Goal: Task Accomplishment & Management: Complete application form

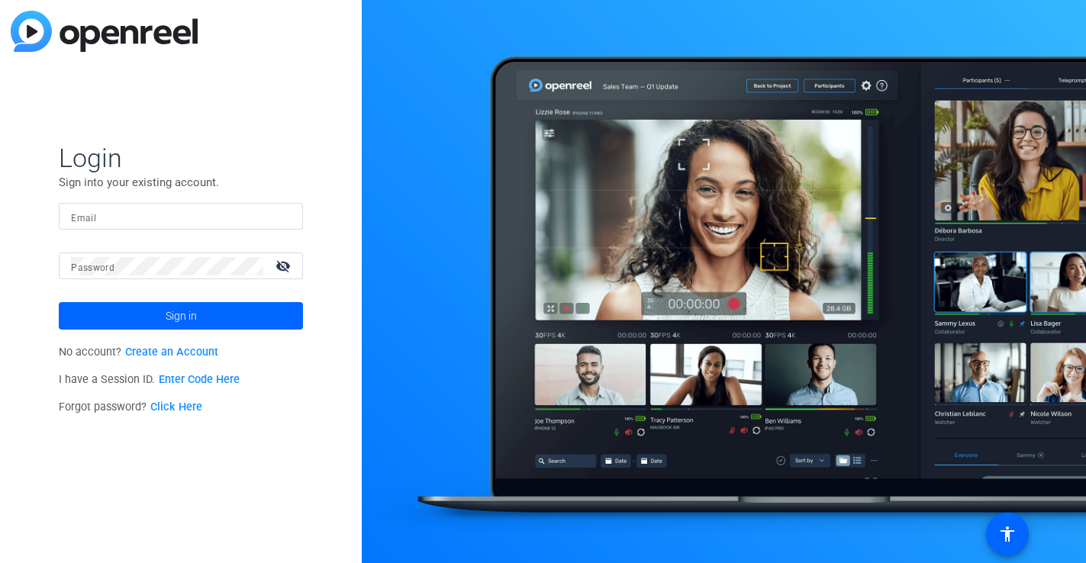
click at [179, 353] on link "Create an Account" at bounding box center [171, 352] width 93 height 13
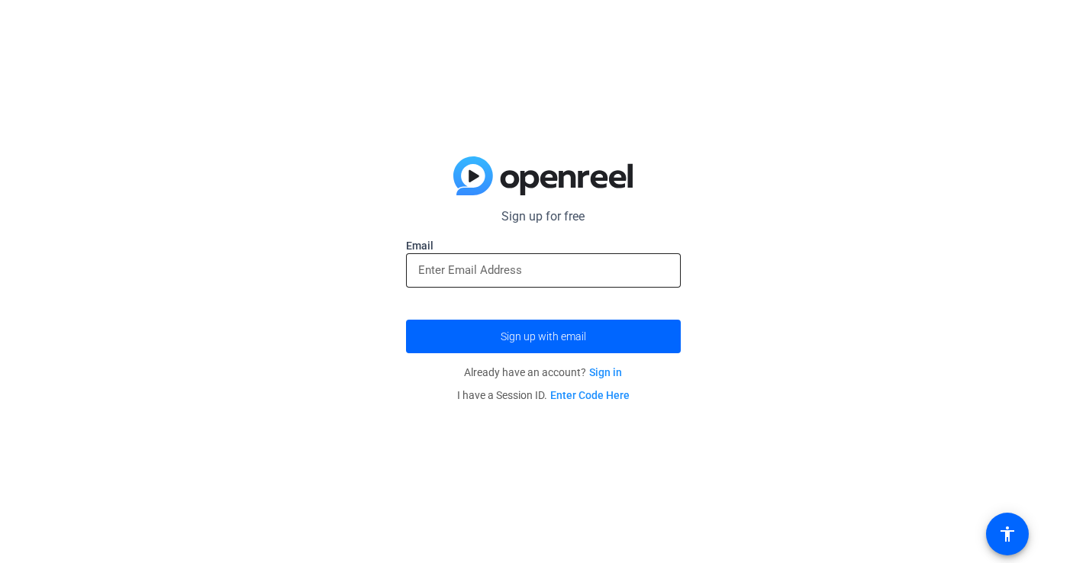
click at [435, 274] on input "email" at bounding box center [543, 270] width 250 height 18
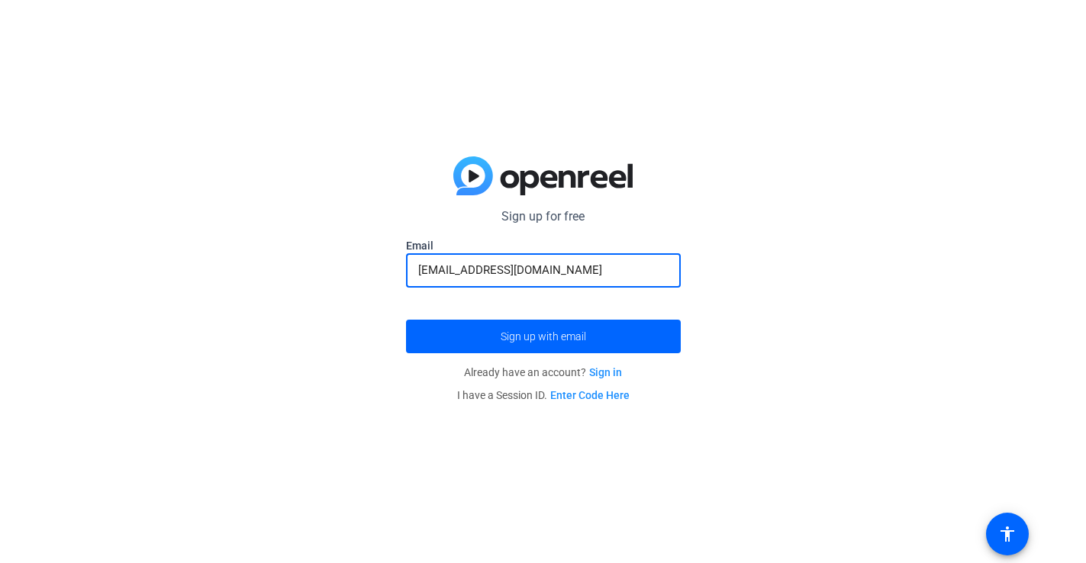
click at [406, 320] on button "Sign up with email" at bounding box center [543, 337] width 275 height 34
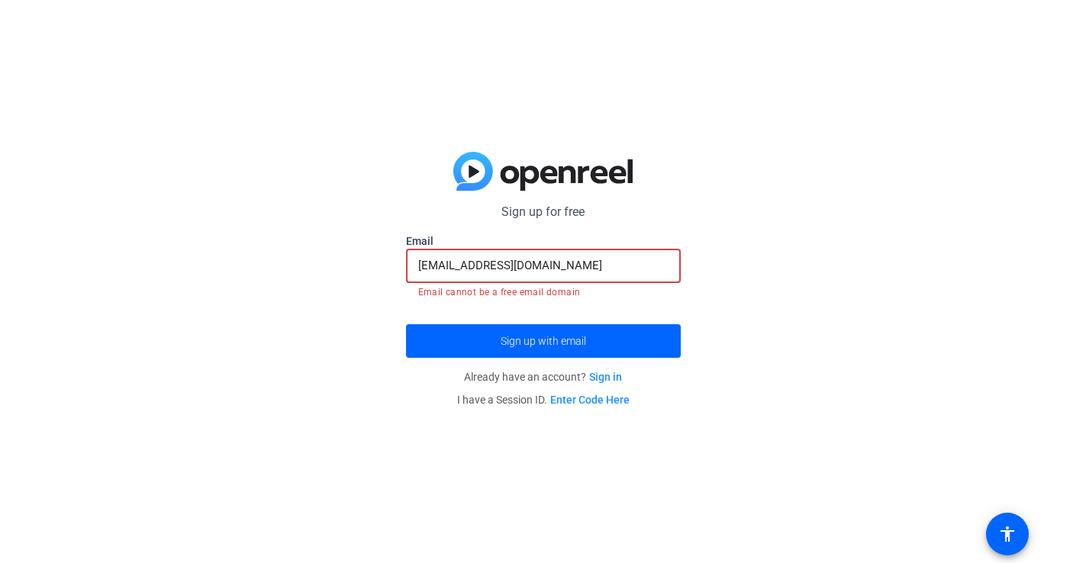
drag, startPoint x: 579, startPoint y: 263, endPoint x: 338, endPoint y: 297, distance: 243.7
click at [338, 297] on div "Sign up for free Email [EMAIL_ADDRESS][DOMAIN_NAME] Email cannot be a free emai…" at bounding box center [543, 281] width 1086 height 563
click at [338, 296] on div "Sign up for free Email [EMAIL_ADDRESS][DOMAIN_NAME] Email cannot be a free emai…" at bounding box center [543, 281] width 1086 height 563
click at [453, 266] on input "[EMAIL_ADDRESS][DOMAIN_NAME]" at bounding box center [543, 266] width 250 height 18
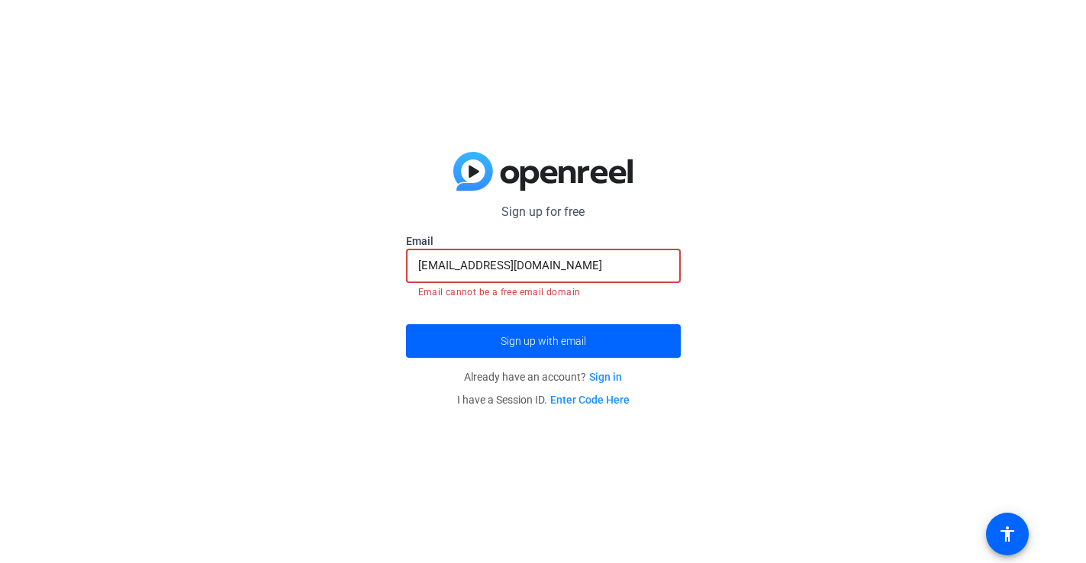
click at [453, 266] on input "[EMAIL_ADDRESS][DOMAIN_NAME]" at bounding box center [543, 266] width 250 height 18
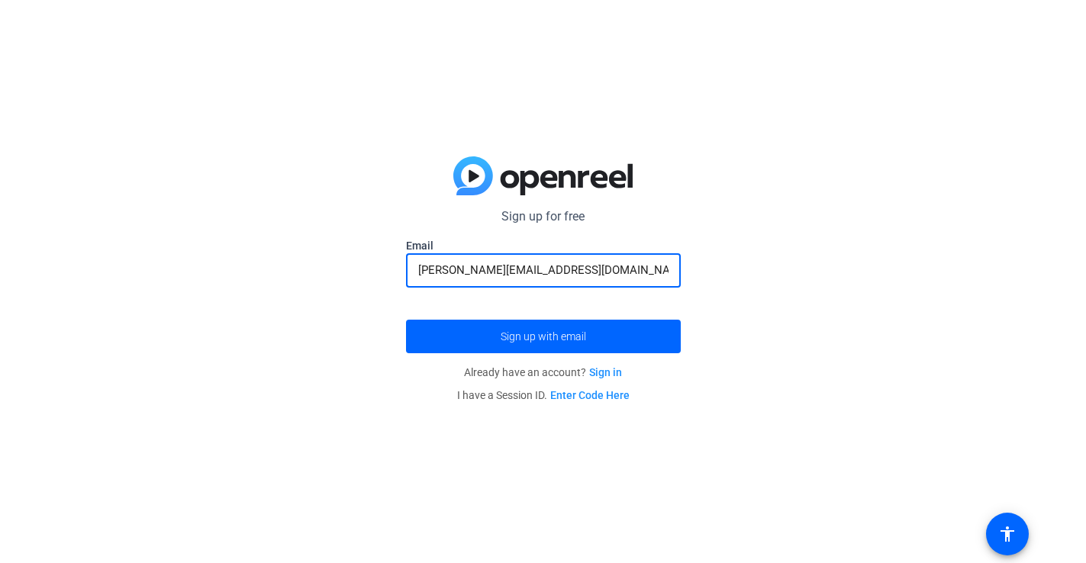
type input "[PERSON_NAME][EMAIL_ADDRESS][DOMAIN_NAME]"
click at [312, 312] on div "Sign up for free Email [PERSON_NAME][EMAIL_ADDRESS][DOMAIN_NAME] Sign up with e…" at bounding box center [543, 281] width 1086 height 563
click at [529, 358] on openreel-guest-magiclink-form "Sign up for free Email [PERSON_NAME][EMAIL_ADDRESS][DOMAIN_NAME] Sign up with e…" at bounding box center [543, 307] width 275 height 199
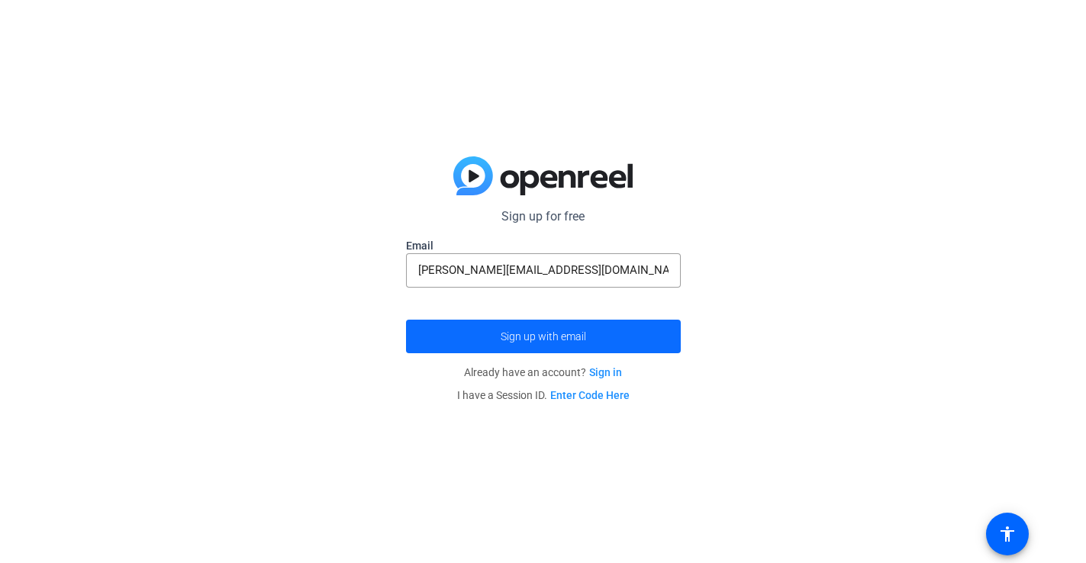
click at [529, 337] on span "Sign up with email" at bounding box center [544, 337] width 86 height 0
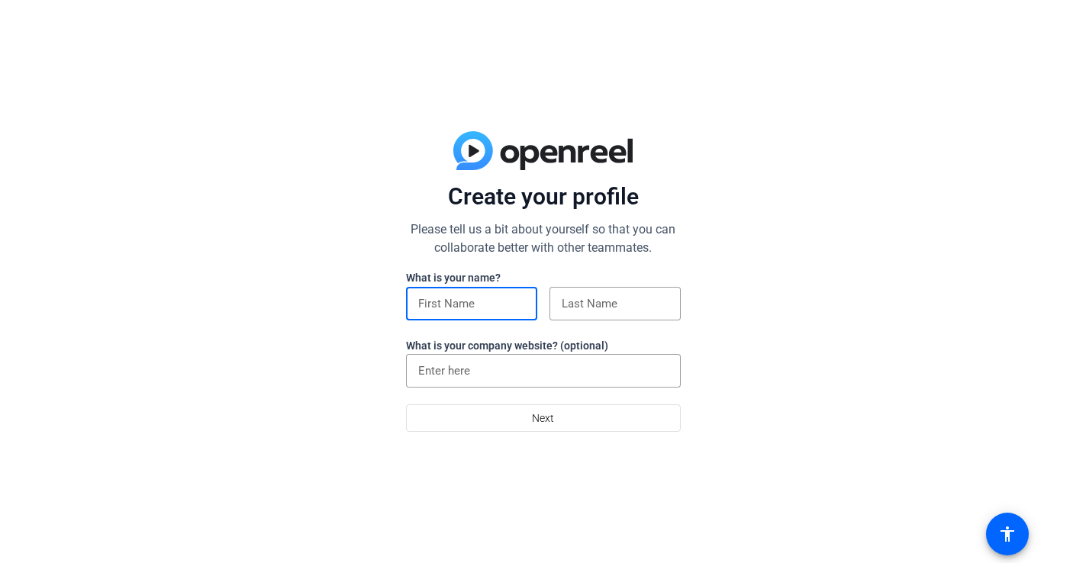
click at [508, 295] on input at bounding box center [471, 304] width 107 height 18
type input "Michael"
click at [599, 295] on input at bounding box center [615, 304] width 107 height 18
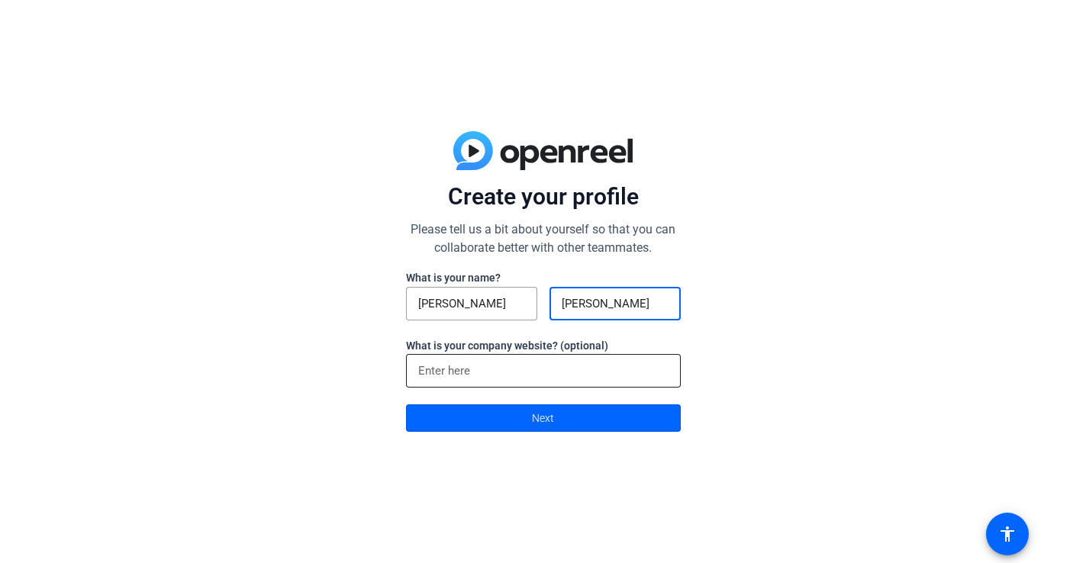
type input "Korte"
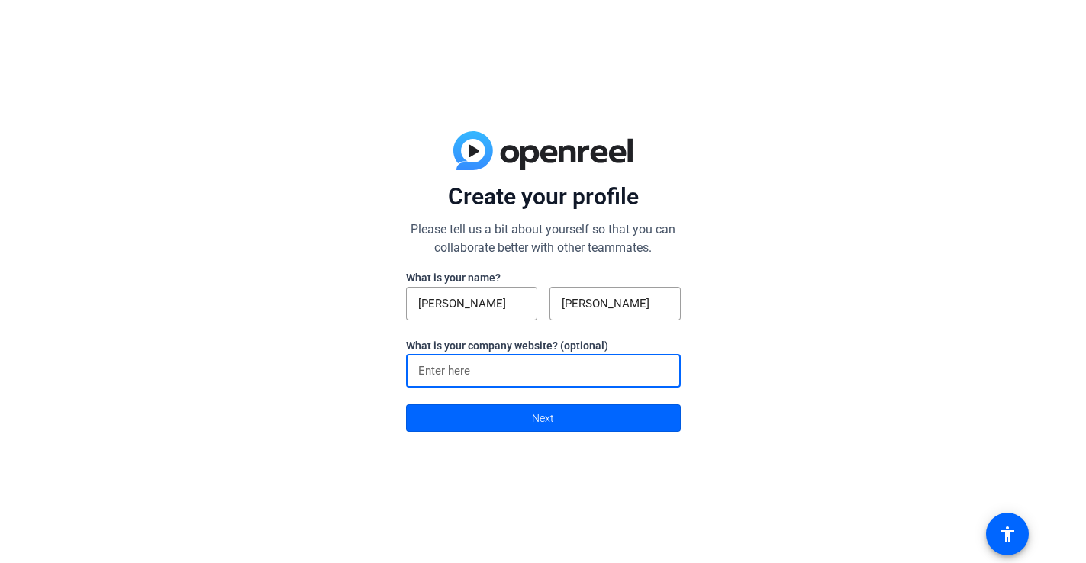
click at [459, 374] on input at bounding box center [543, 371] width 250 height 18
click at [492, 406] on span at bounding box center [543, 418] width 273 height 37
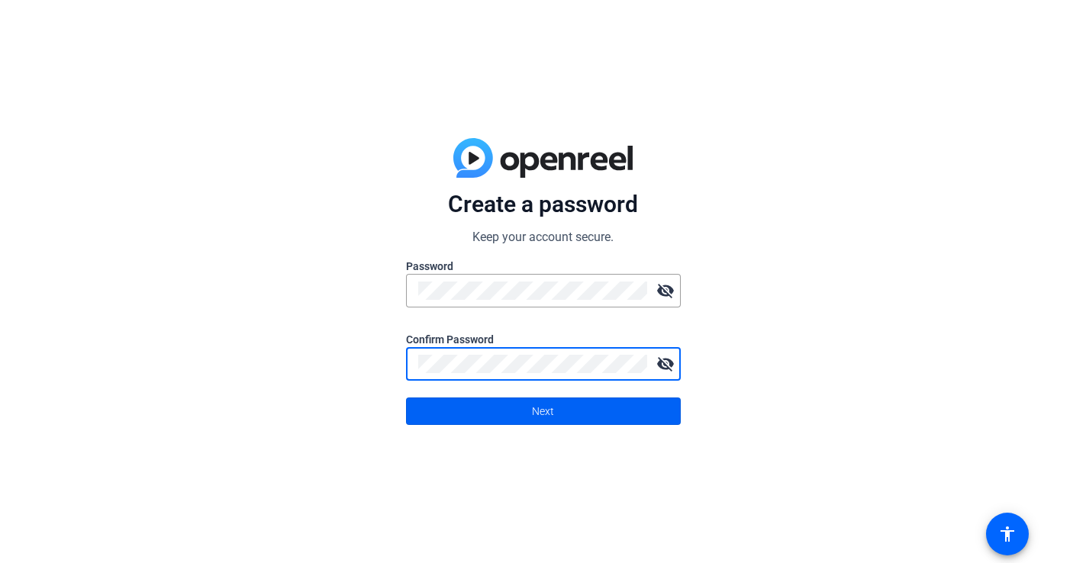
click at [631, 418] on span at bounding box center [543, 411] width 273 height 37
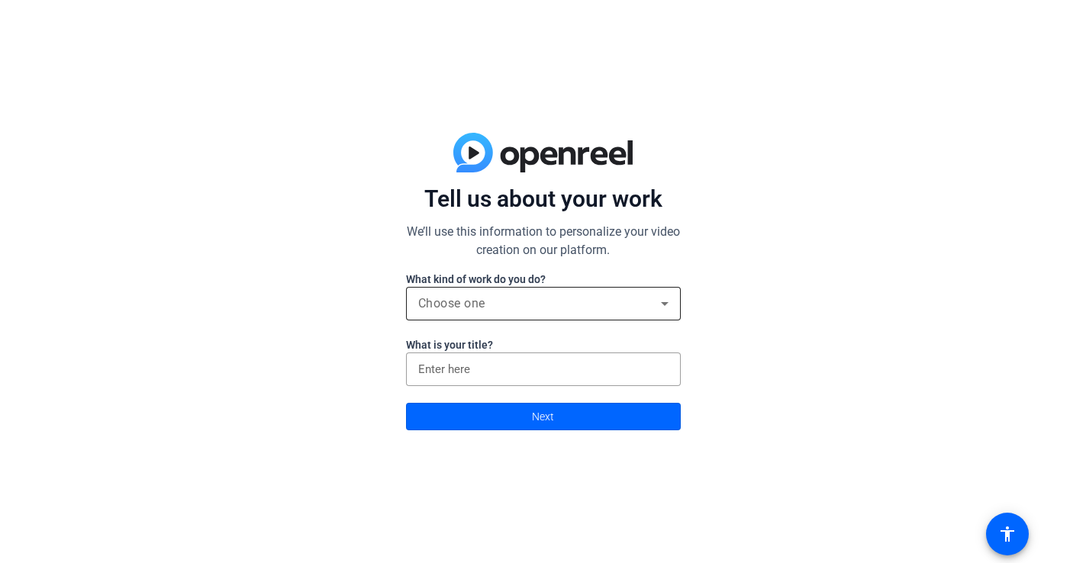
click at [603, 301] on div "Choose one" at bounding box center [539, 304] width 243 height 18
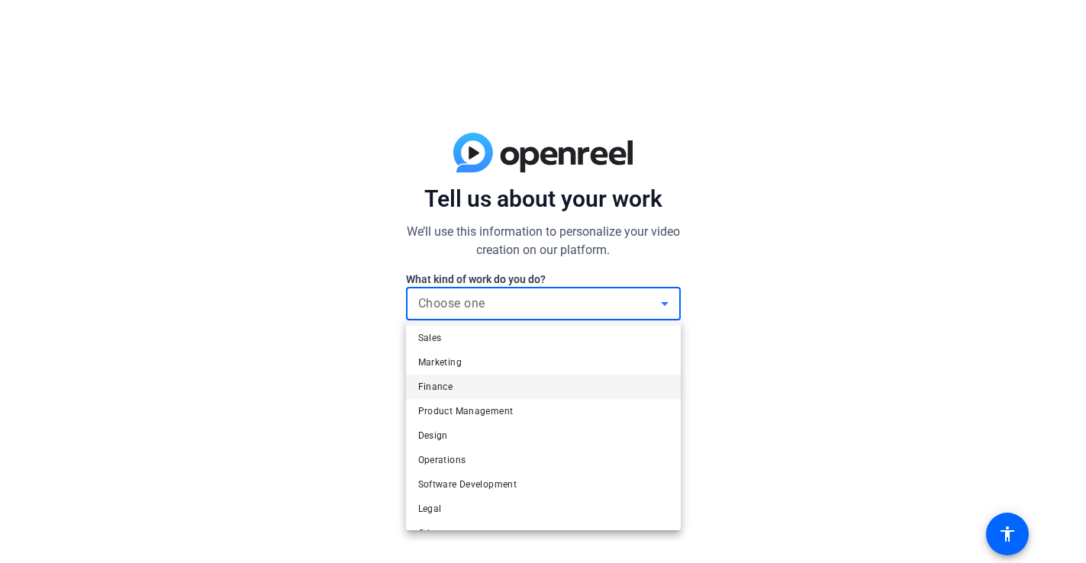
scroll to position [31, 0]
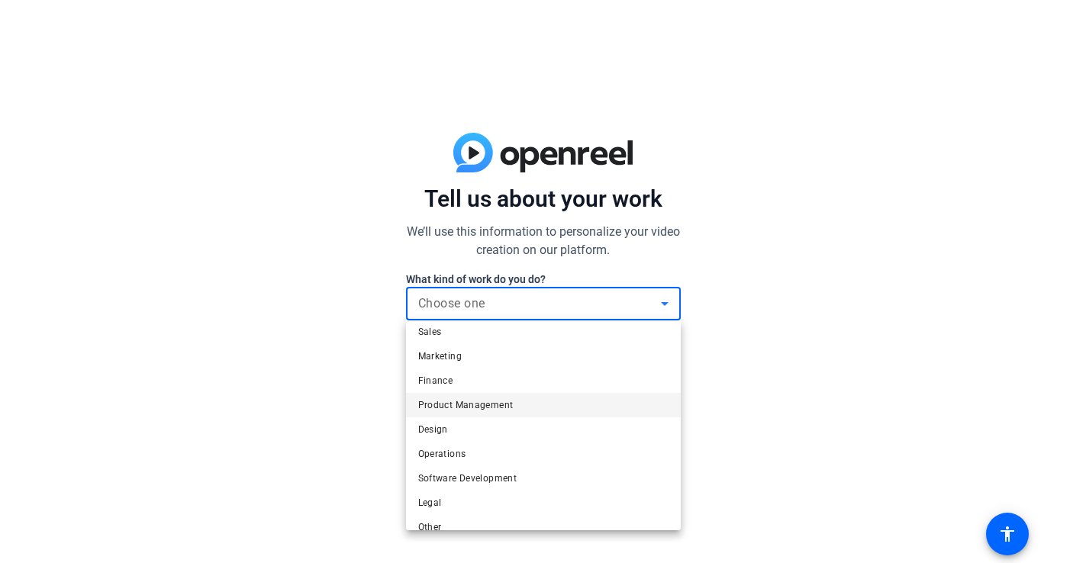
click at [570, 411] on mat-option "Product Management" at bounding box center [543, 405] width 275 height 24
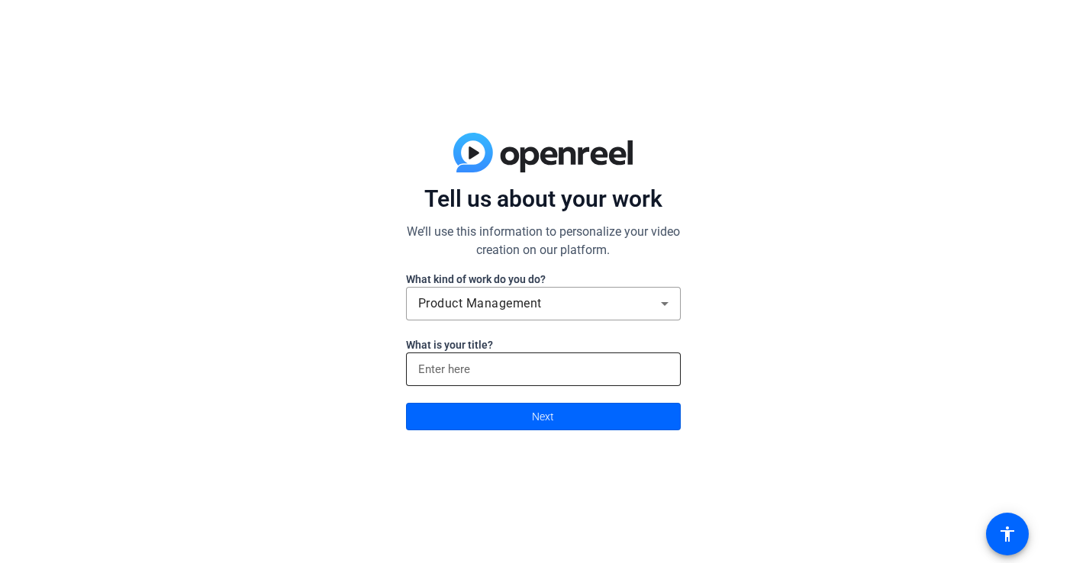
click at [553, 380] on div at bounding box center [543, 370] width 250 height 34
type input "Actor"
click button "Next" at bounding box center [543, 416] width 275 height 27
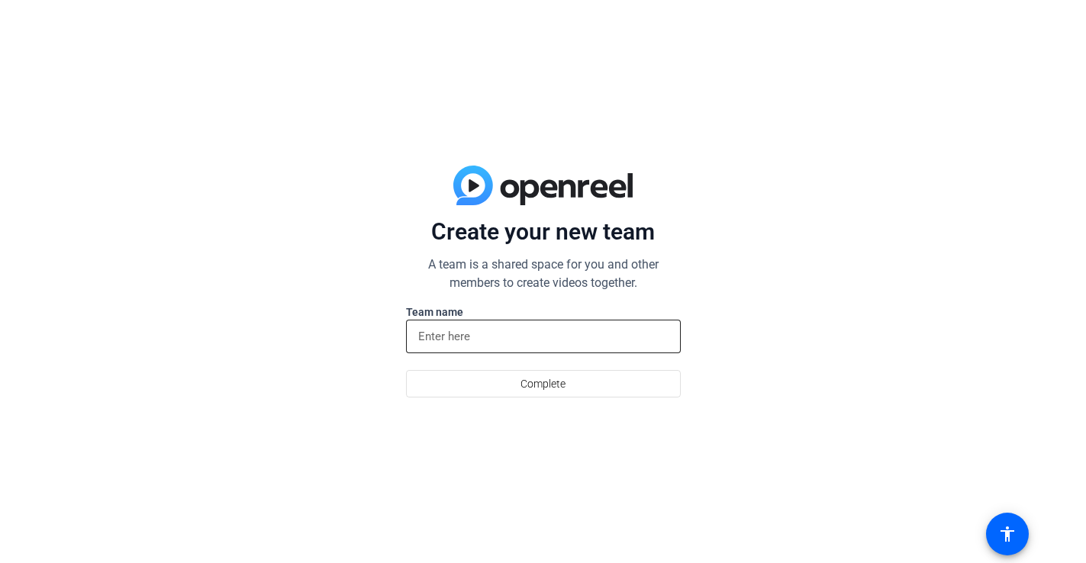
click at [518, 334] on input at bounding box center [543, 337] width 250 height 18
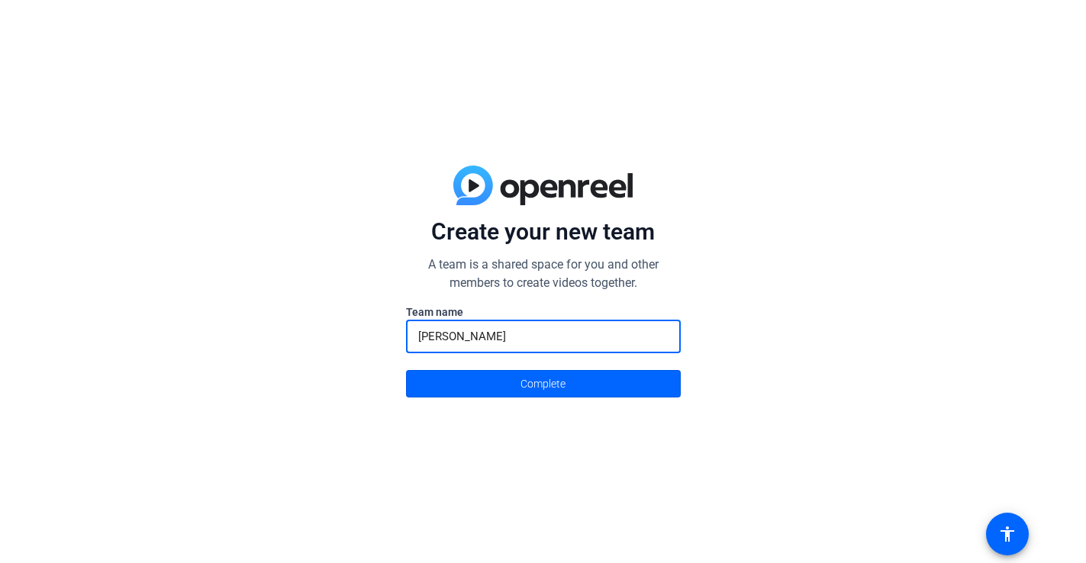
type input "Korte"
click at [406, 370] on button "Complete" at bounding box center [543, 383] width 275 height 27
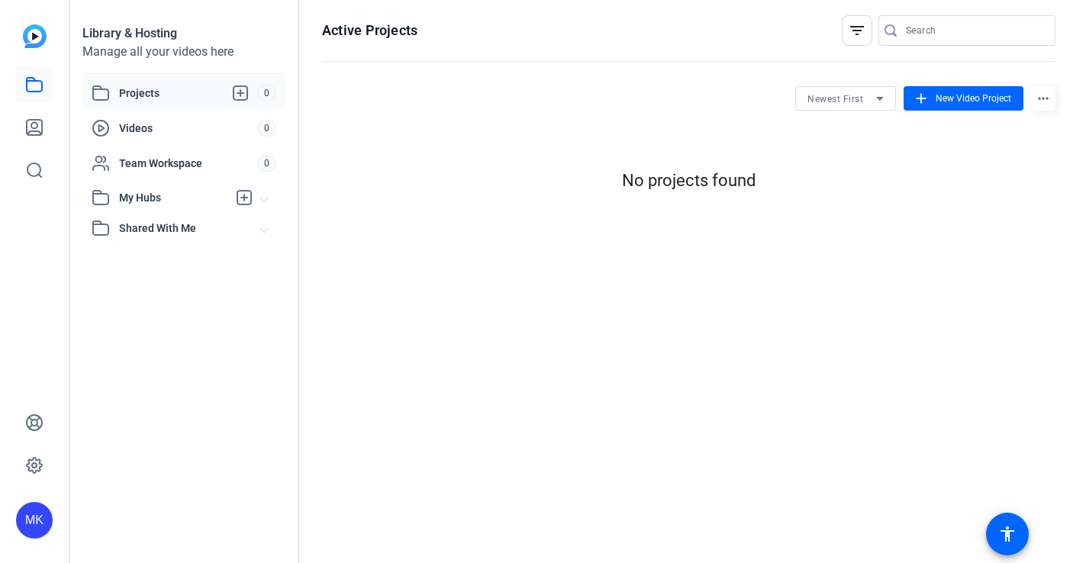
scroll to position [0, 0]
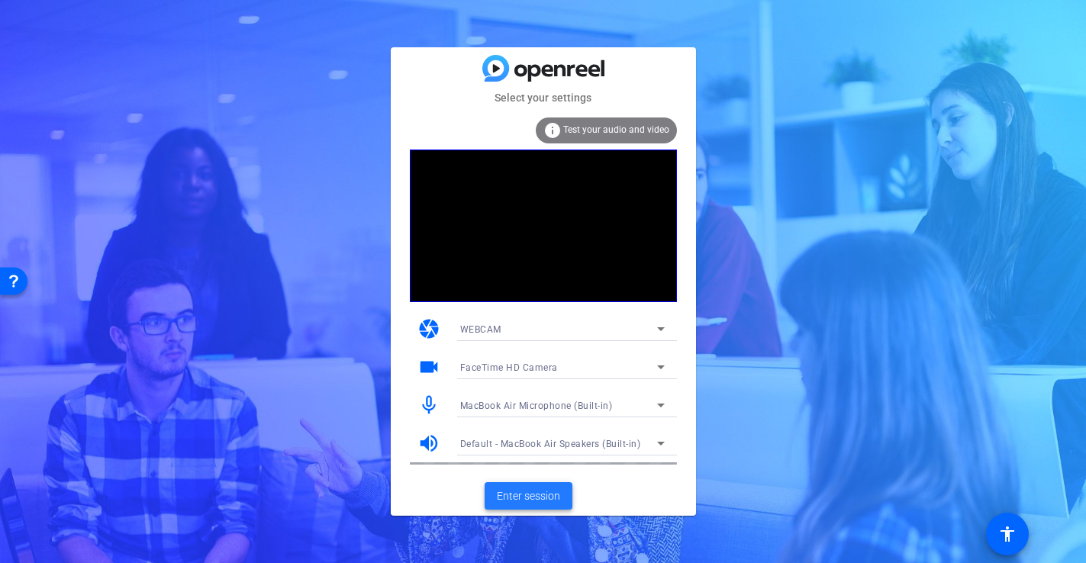
click at [544, 492] on span "Enter session" at bounding box center [528, 497] width 63 height 16
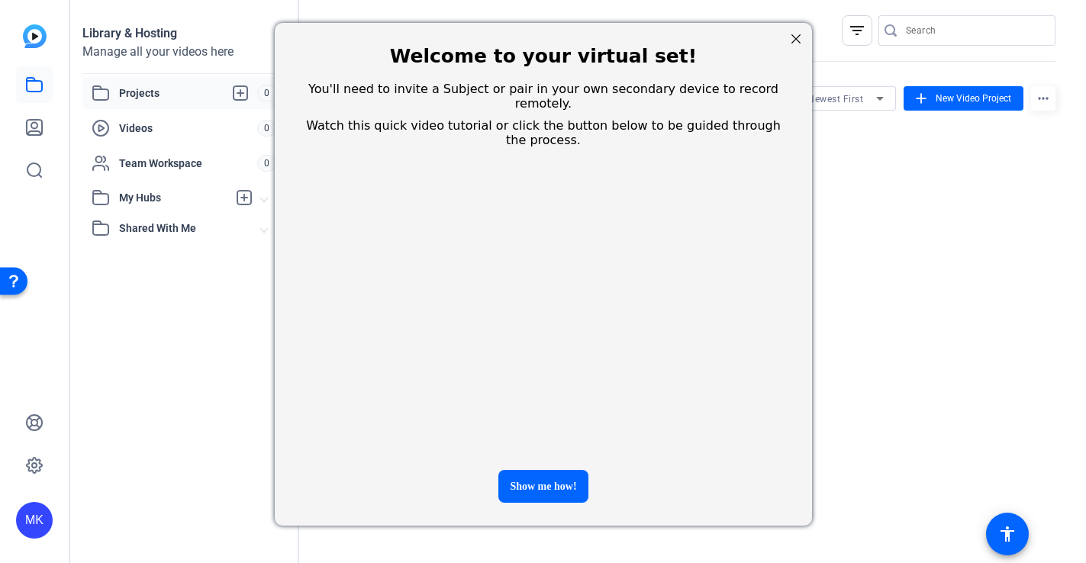
click at [789, 39] on div at bounding box center [796, 39] width 20 height 20
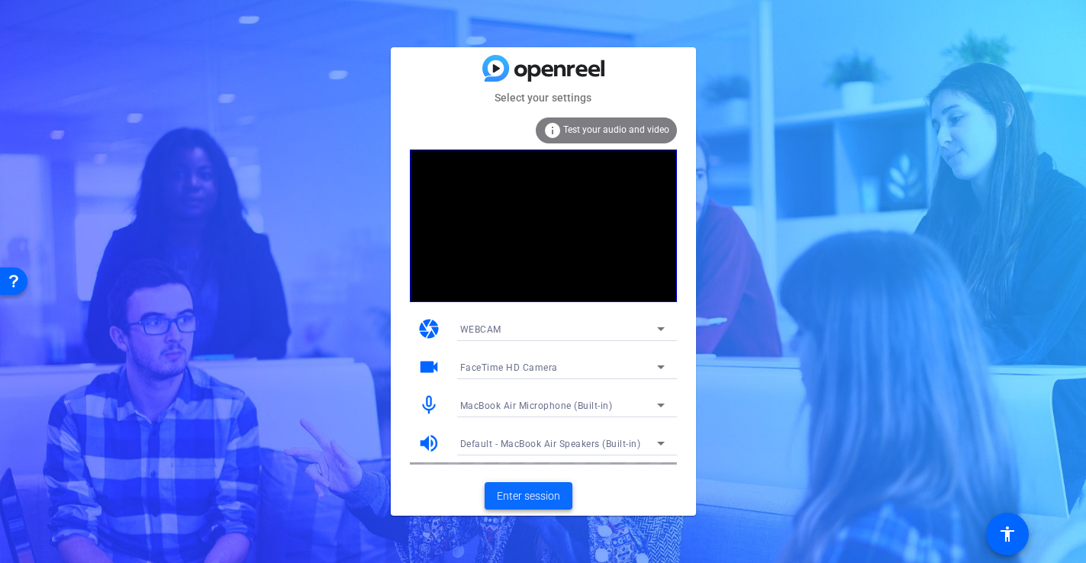
click at [531, 498] on span "Enter session" at bounding box center [528, 497] width 63 height 16
